Goal: Task Accomplishment & Management: Complete application form

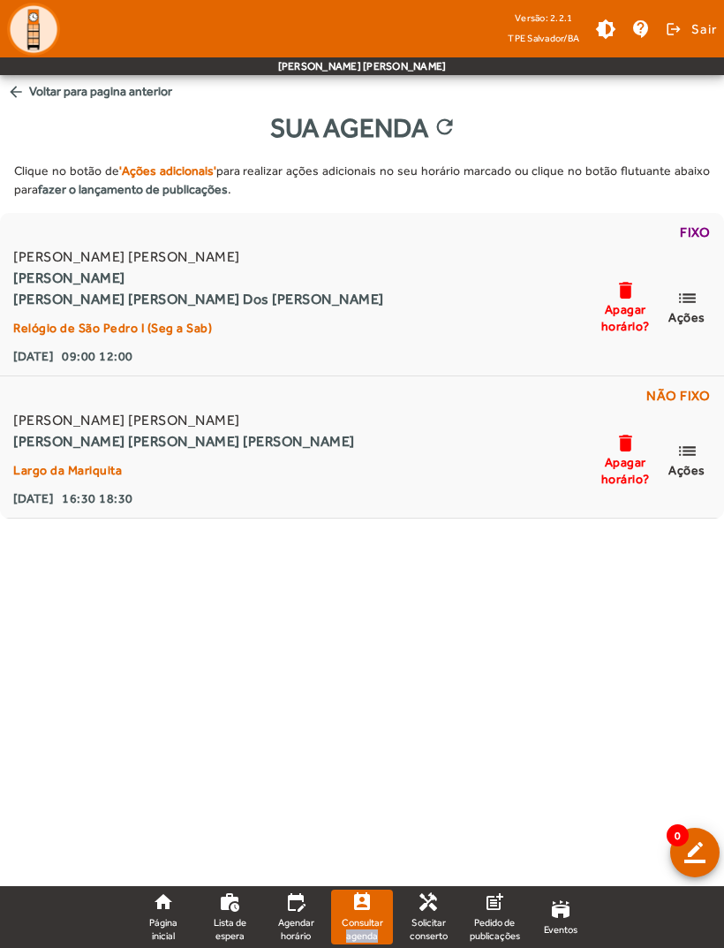
click at [381, 679] on body "Versão: 2.2.1 TPE Salvador/BA brightness_medium contact_support logout Sair [PE…" at bounding box center [362, 474] width 724 height 948
click at [156, 914] on link "home Página inicial" at bounding box center [164, 917] width 62 height 55
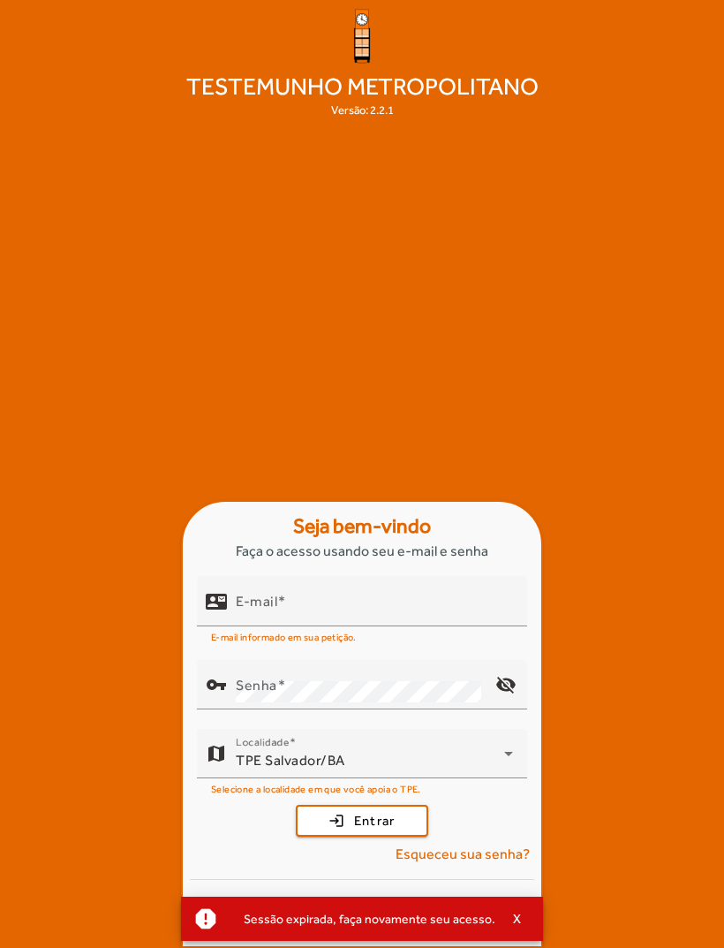
click at [373, 619] on input "E-mail" at bounding box center [374, 608] width 277 height 21
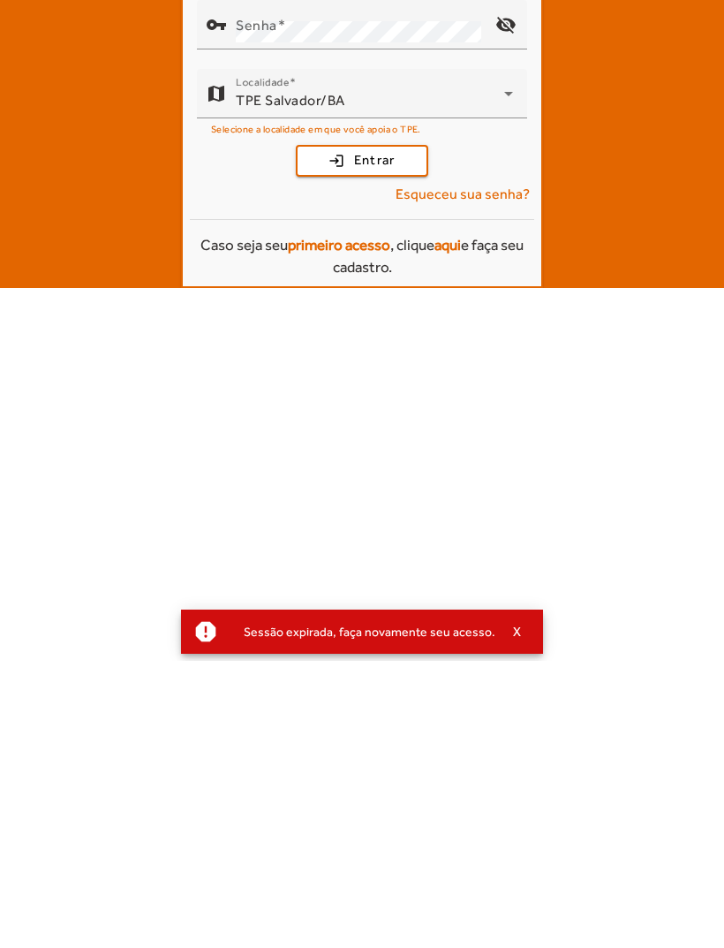
type input "**********"
click at [362, 432] on button "login Entrar" at bounding box center [362, 448] width 133 height 32
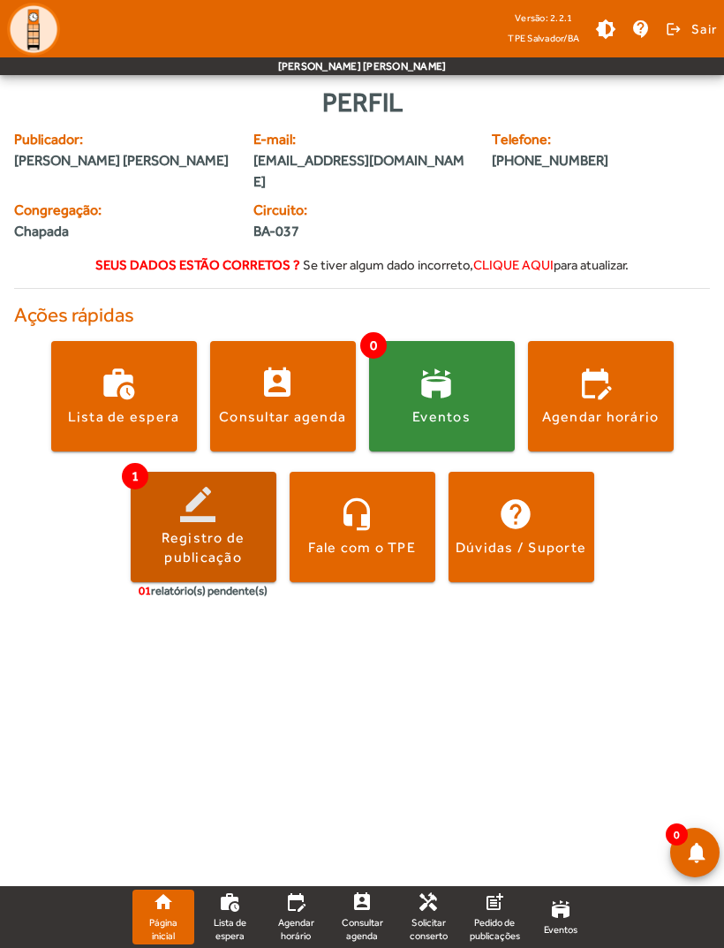
click at [237, 472] on span at bounding box center [204, 527] width 146 height 110
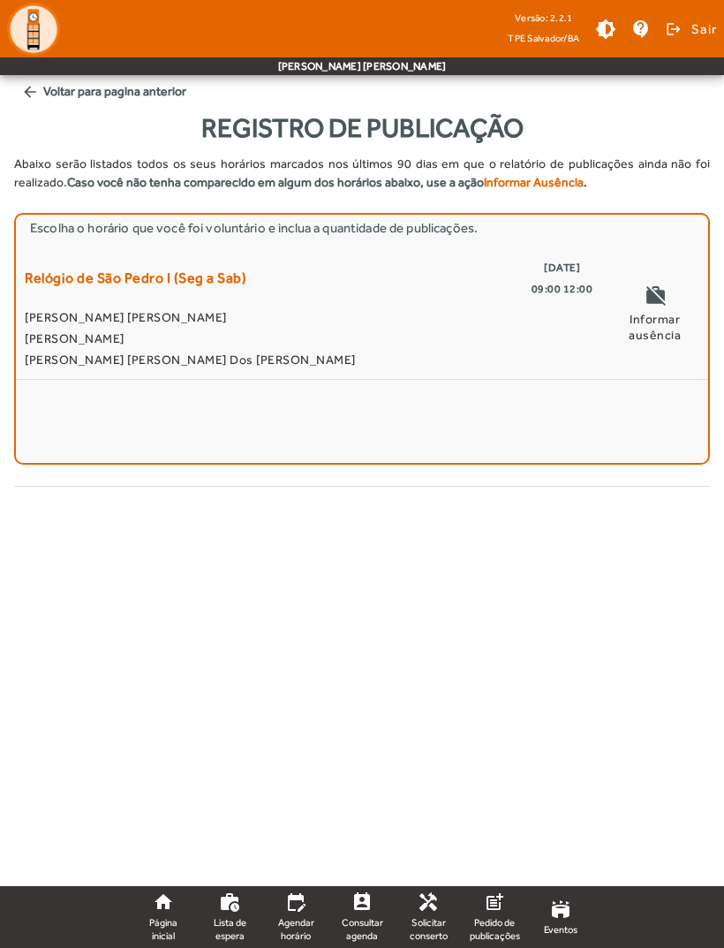
click at [94, 330] on span "[PERSON_NAME]" at bounding box center [309, 338] width 568 height 21
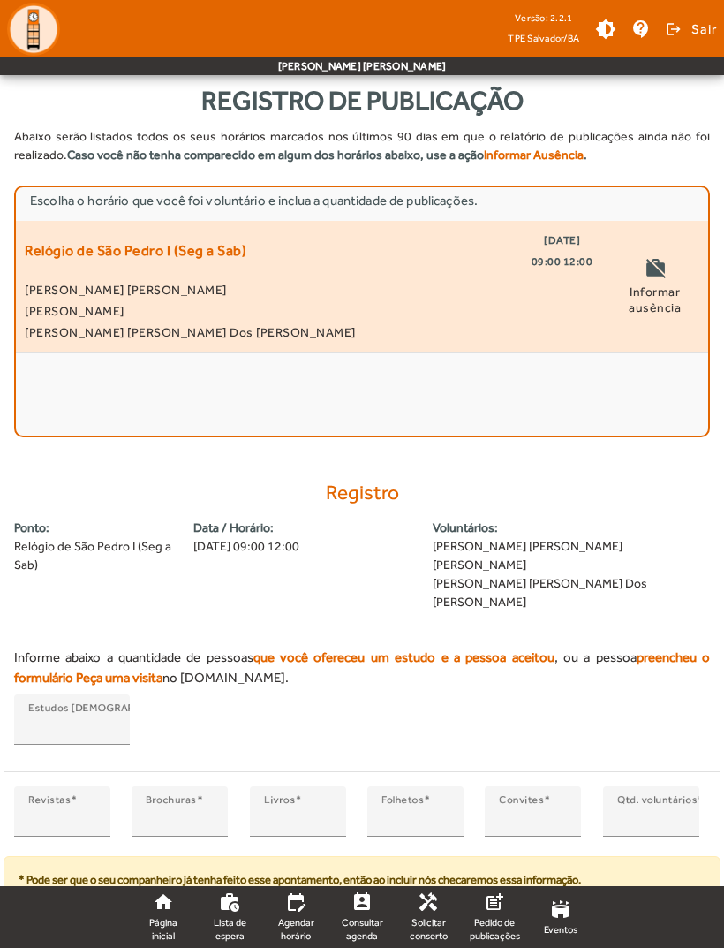
scroll to position [85, 0]
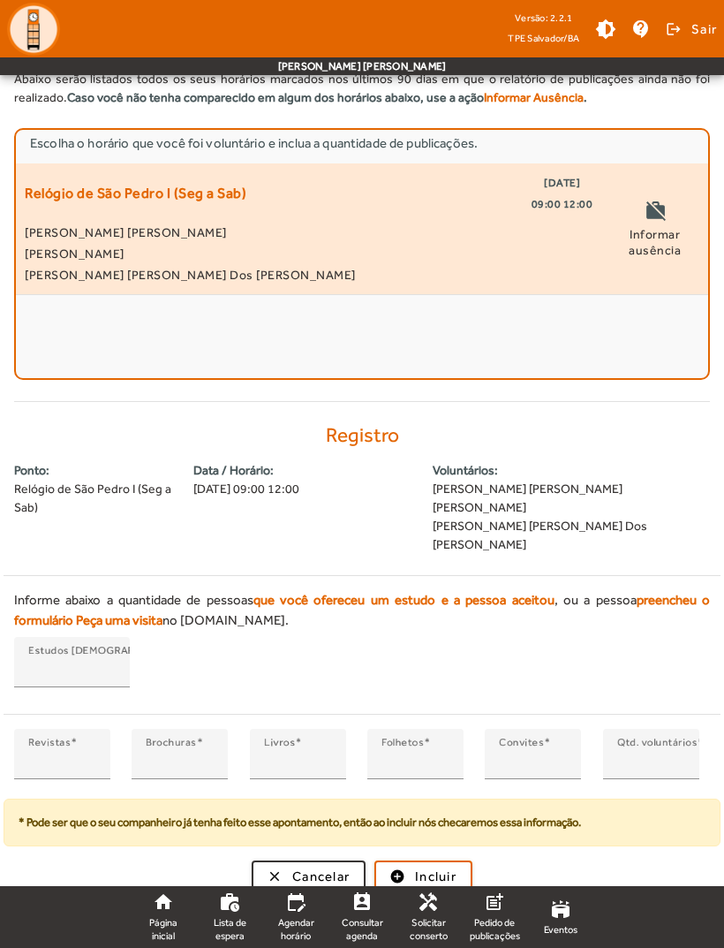
click at [71, 751] on input "*" at bounding box center [62, 761] width 68 height 21
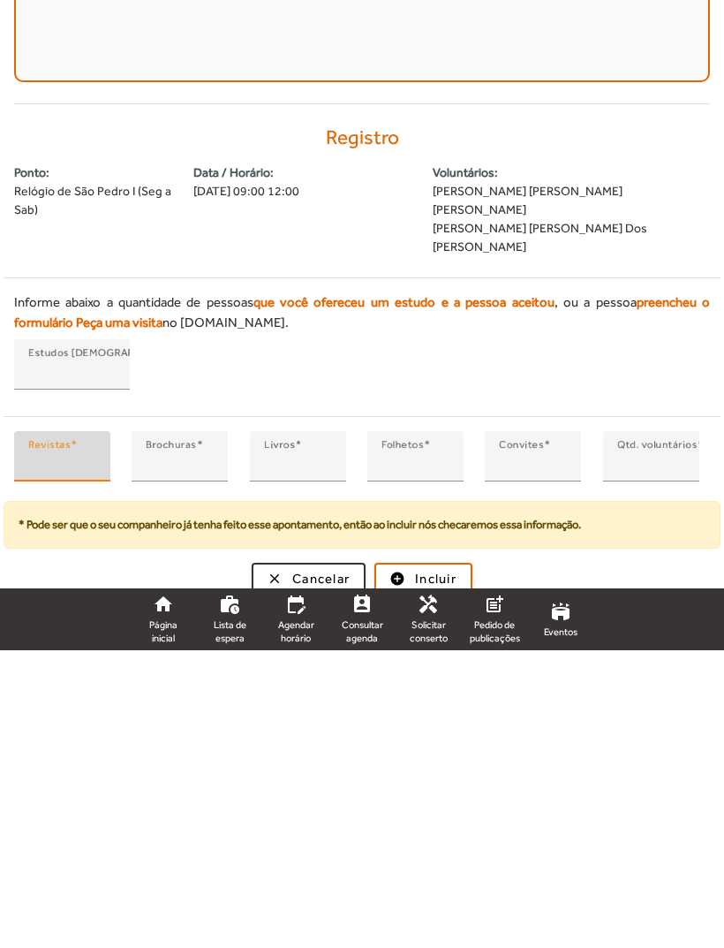
type input "*"
click at [545, 751] on input "*" at bounding box center [533, 761] width 68 height 21
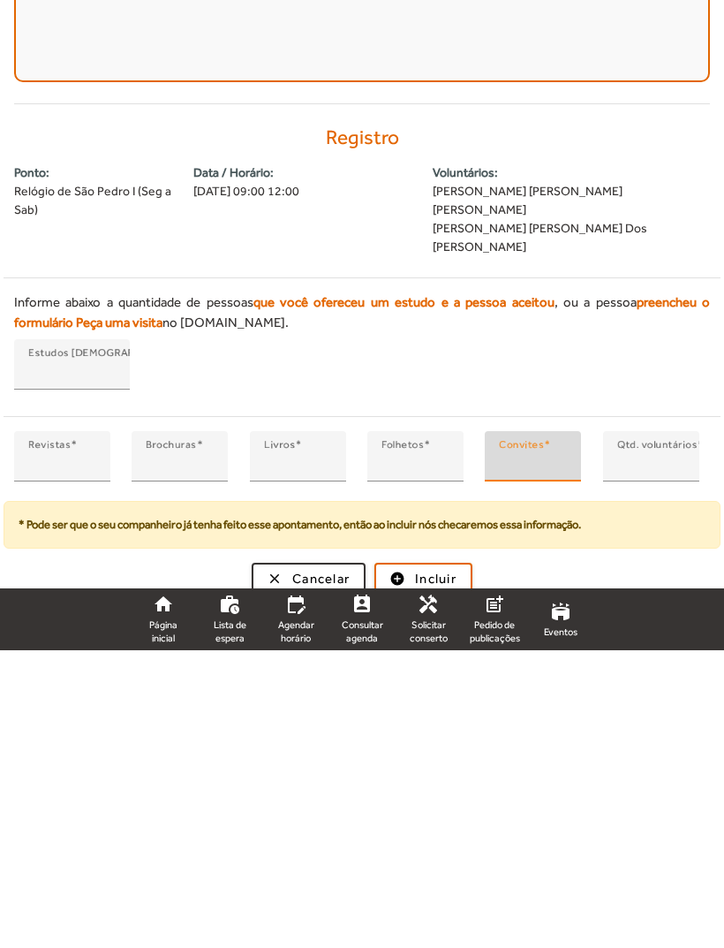
type input "*"
click at [453, 867] on span "Incluir" at bounding box center [436, 877] width 42 height 20
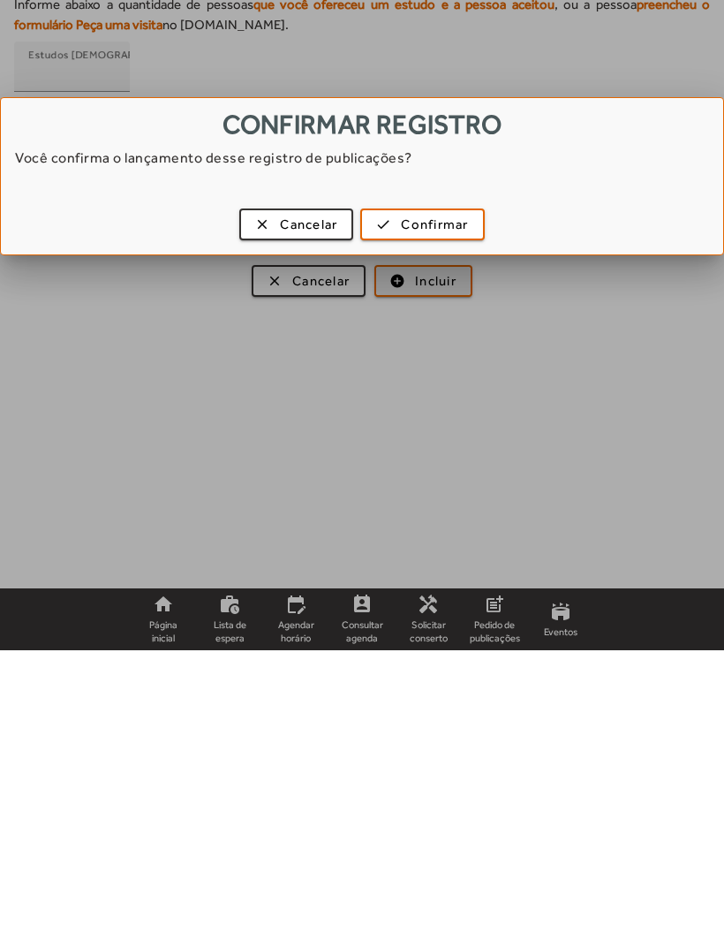
scroll to position [0, 0]
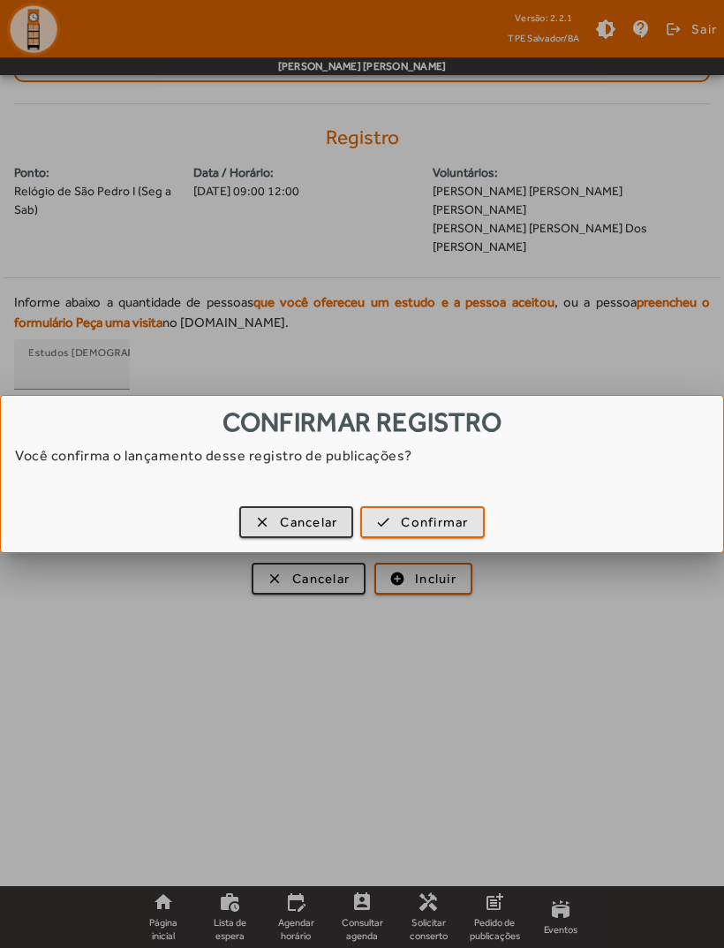
click at [468, 523] on span "Confirmar" at bounding box center [434, 522] width 67 height 20
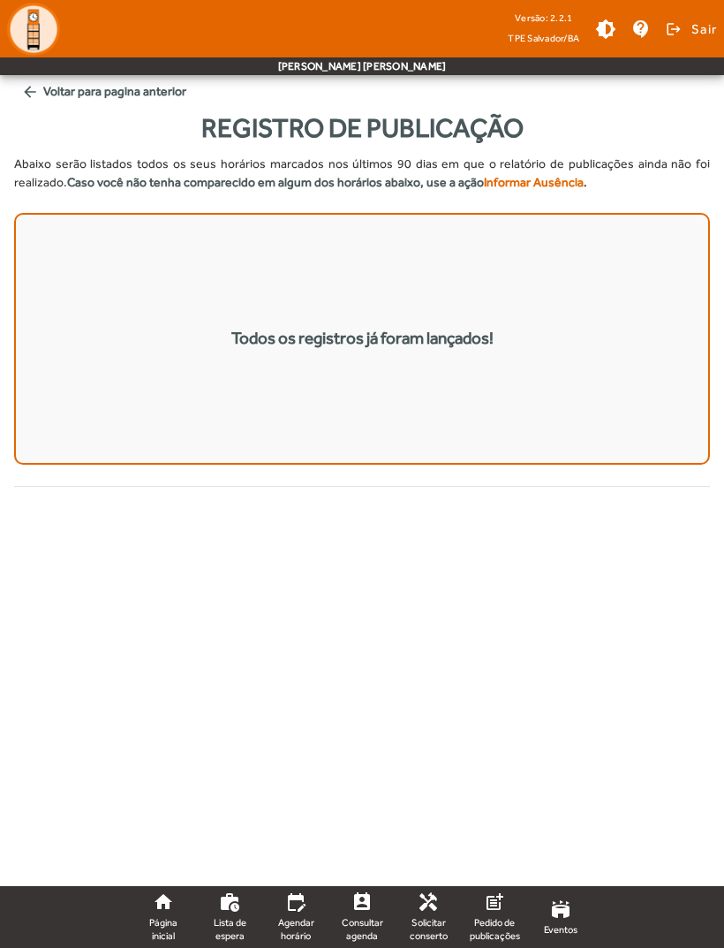
click at [374, 904] on link "perm_contact_calendar Consultar agenda" at bounding box center [362, 917] width 62 height 55
